Goal: Information Seeking & Learning: Learn about a topic

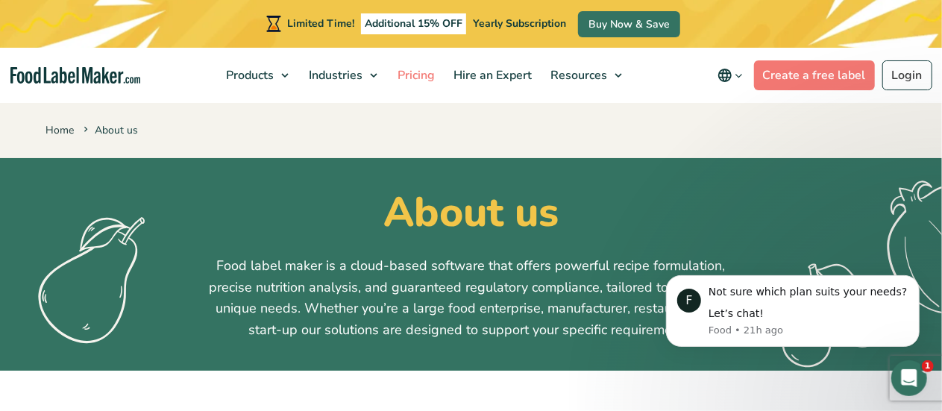
click at [427, 78] on span "Pricing" at bounding box center [414, 75] width 43 height 16
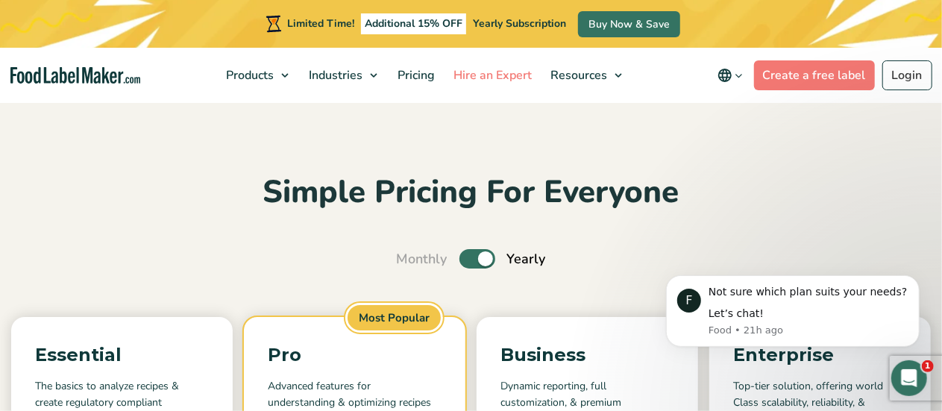
click at [494, 77] on span "Hire an Expert" at bounding box center [491, 75] width 84 height 16
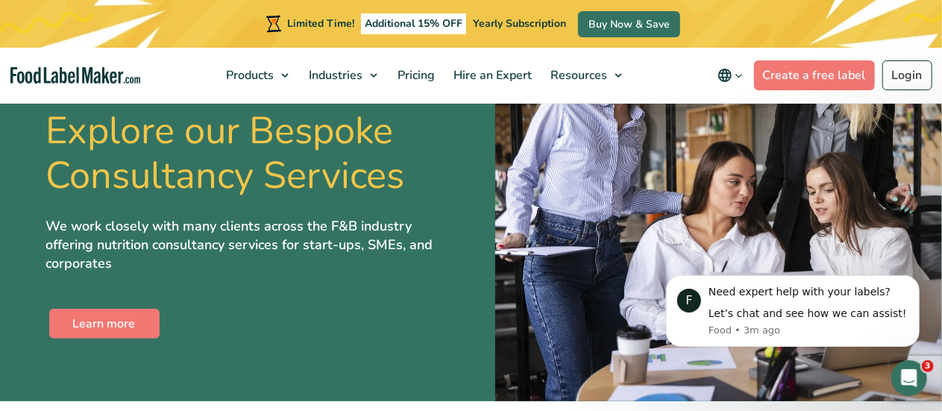
scroll to position [2983, 0]
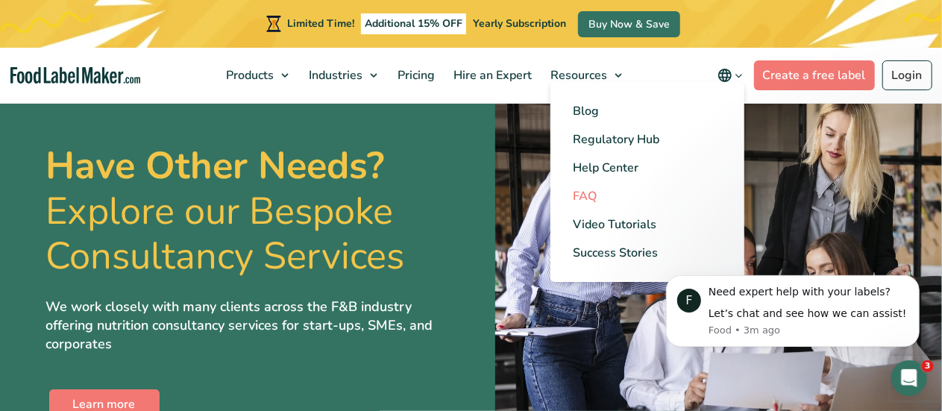
click at [591, 197] on span "FAQ" at bounding box center [585, 196] width 24 height 16
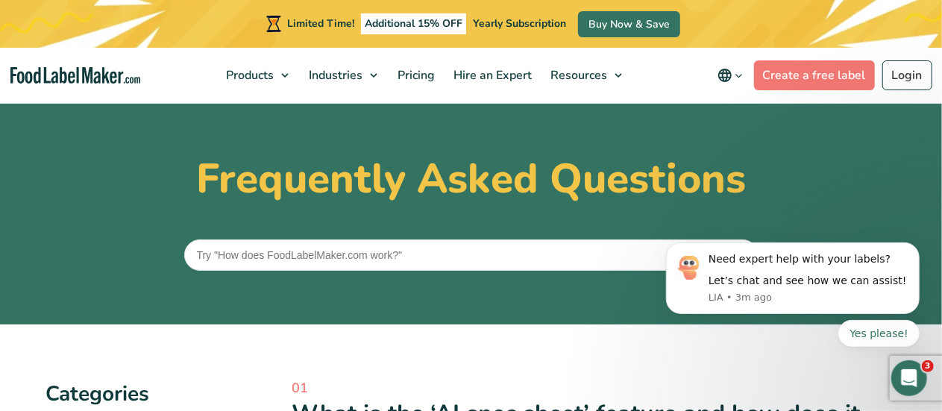
scroll to position [298, 0]
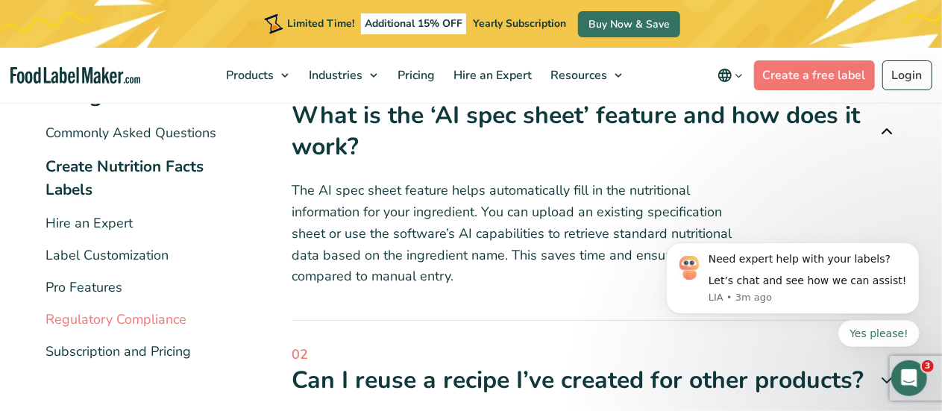
click at [109, 314] on link "Regulatory Compliance" at bounding box center [116, 319] width 141 height 18
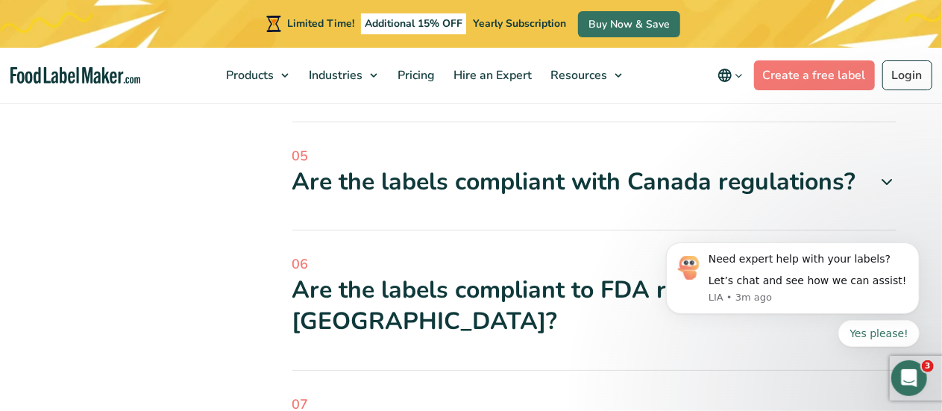
scroll to position [895, 0]
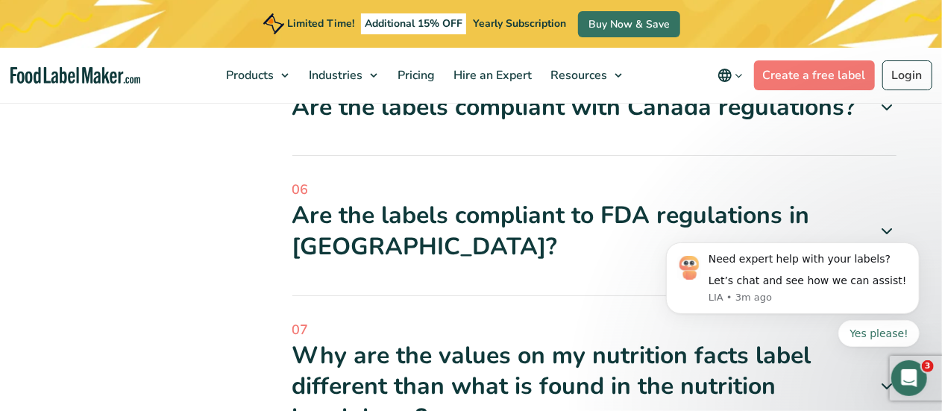
click at [500, 113] on div "Are the labels compliant with Canada regulations?" at bounding box center [594, 107] width 604 height 31
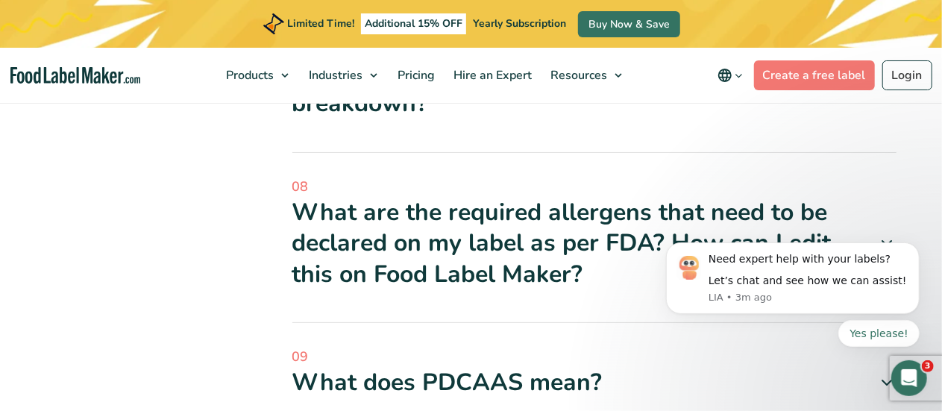
scroll to position [1715, 0]
